Goal: Information Seeking & Learning: Find specific fact

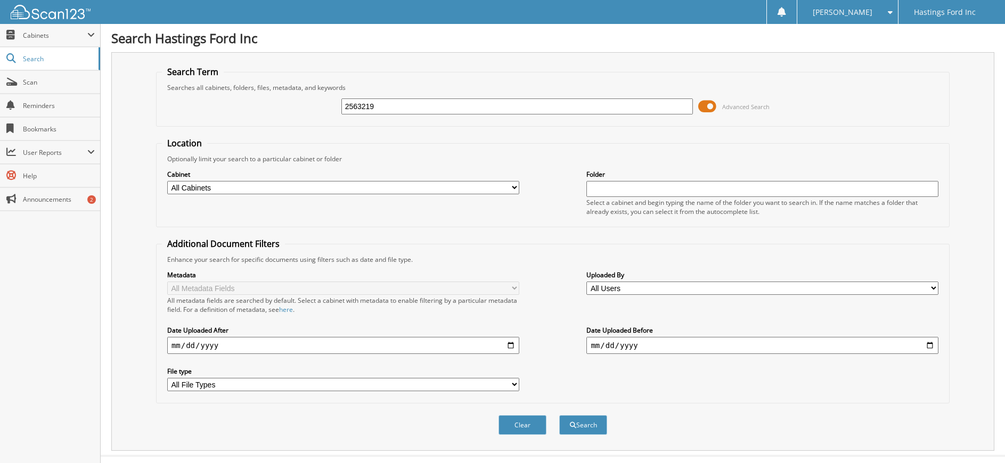
type input "2563219"
click at [559, 416] on button "Search" at bounding box center [583, 426] width 48 height 20
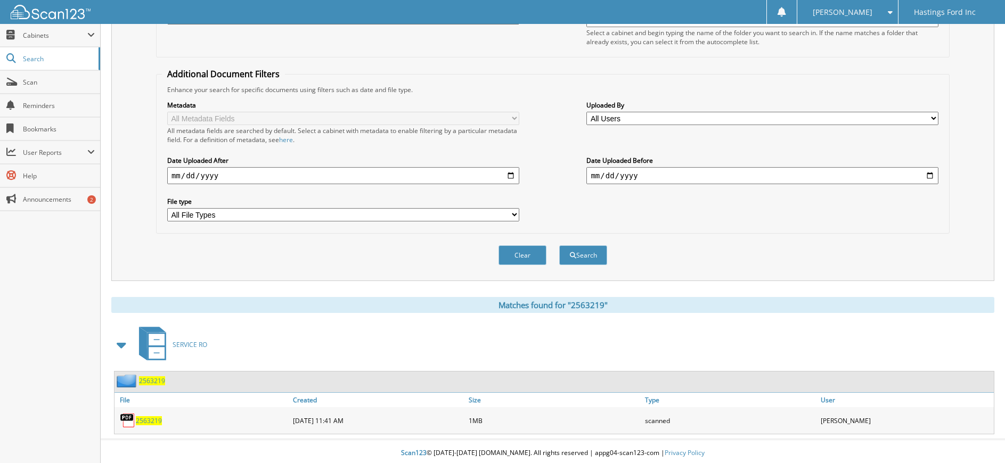
scroll to position [174, 0]
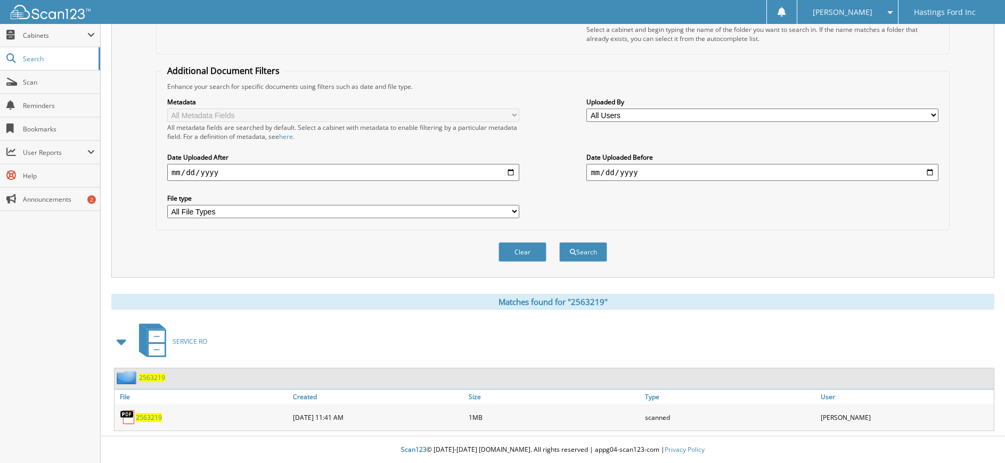
click at [152, 418] on span "2563219" at bounding box center [149, 417] width 26 height 9
